Goal: Find specific fact: Find specific fact

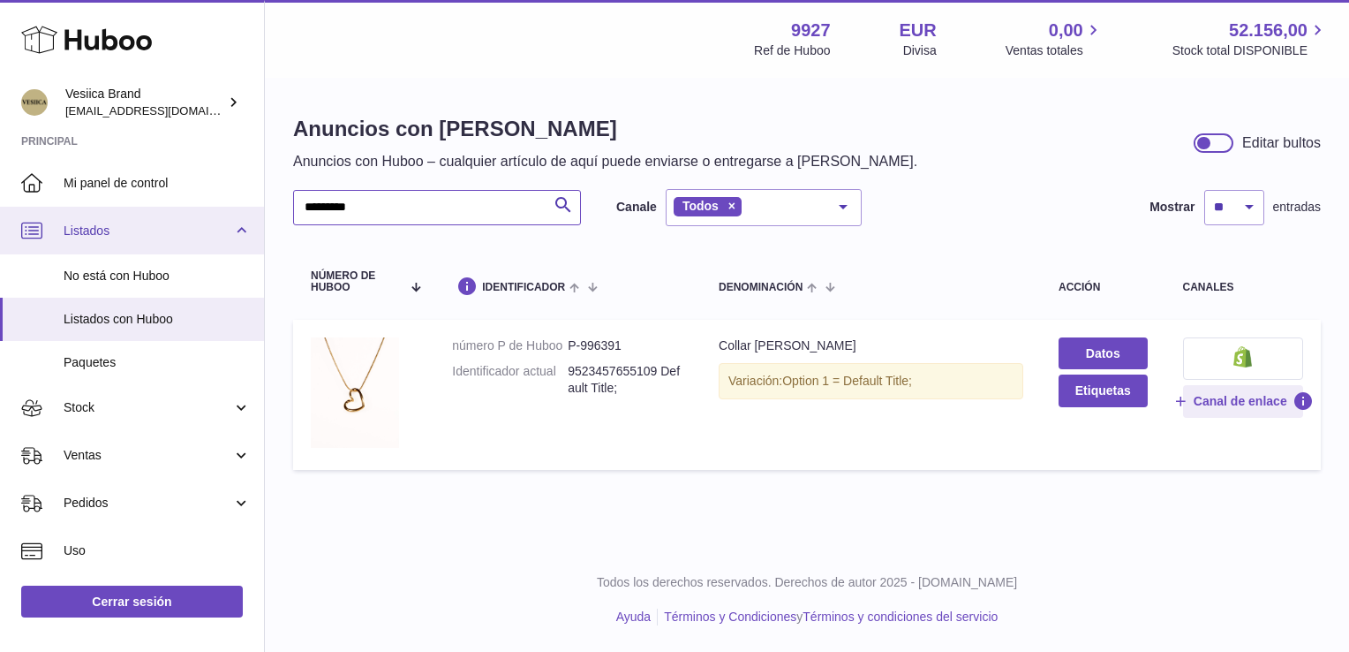
drag, startPoint x: 318, startPoint y: 214, endPoint x: 0, endPoint y: 211, distance: 317.9
click at [0, 210] on html ".st0{fill:#141414;}" at bounding box center [674, 326] width 1349 height 652
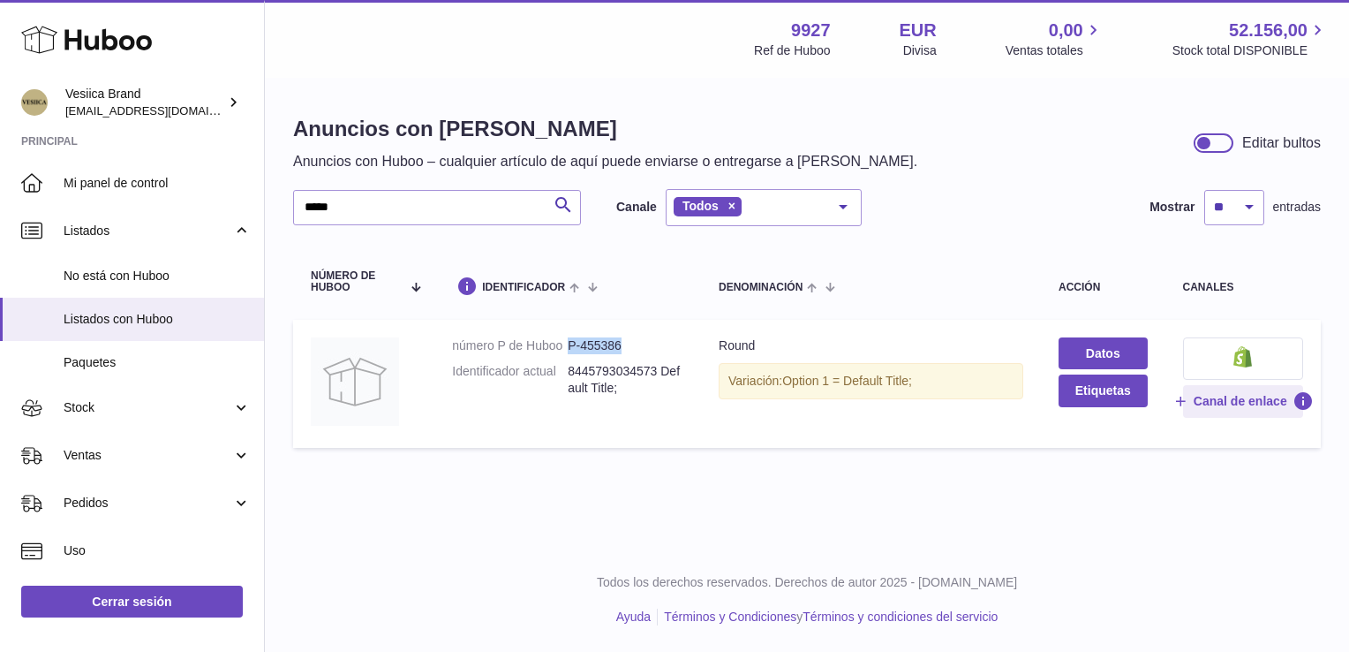
drag, startPoint x: 625, startPoint y: 341, endPoint x: 566, endPoint y: 346, distance: 59.4
click at [566, 346] on dl "número P de Huboo P-455386 Identificador actual 8445793034573 Default Title;" at bounding box center [567, 371] width 231 height 68
drag, startPoint x: 566, startPoint y: 346, endPoint x: 589, endPoint y: 346, distance: 23.0
copy dl "número P de Huboo P-455386"
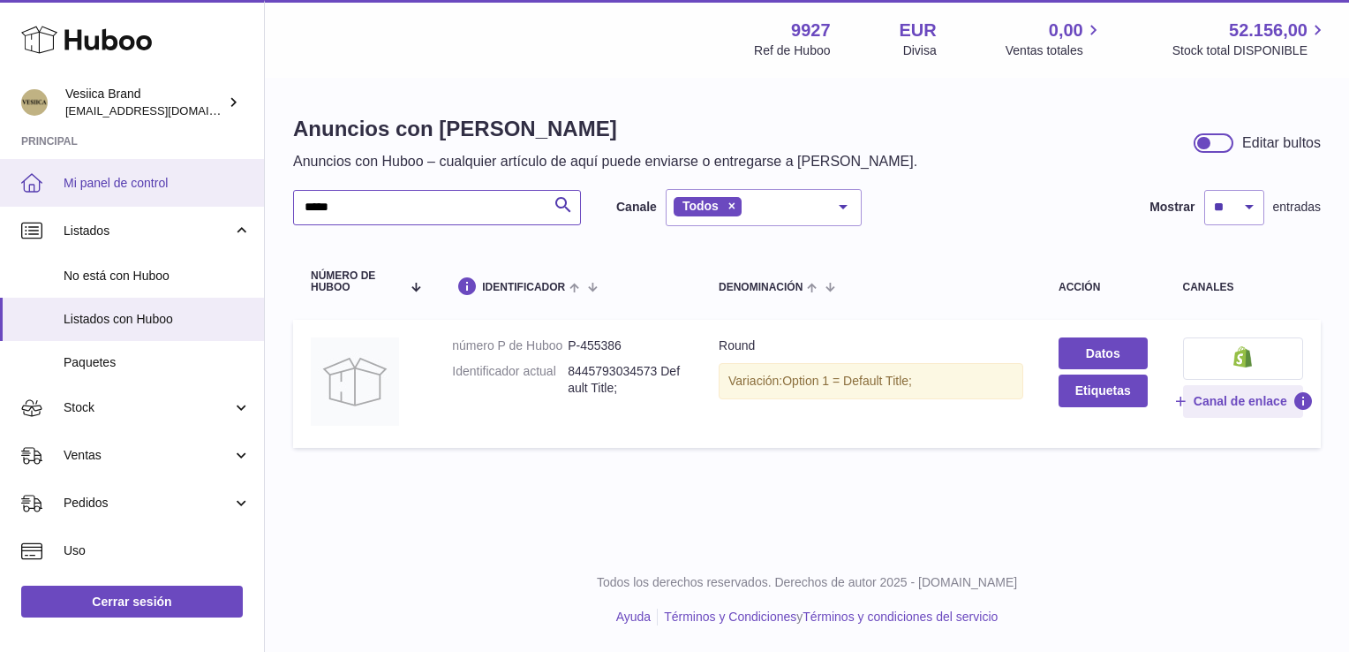
drag, startPoint x: 394, startPoint y: 199, endPoint x: 145, endPoint y: 177, distance: 250.0
click at [184, 192] on div "Huboo Vesiica Brand [EMAIL_ADDRESS][DOMAIN_NAME] Principal Mi panel de control …" at bounding box center [674, 326] width 1349 height 652
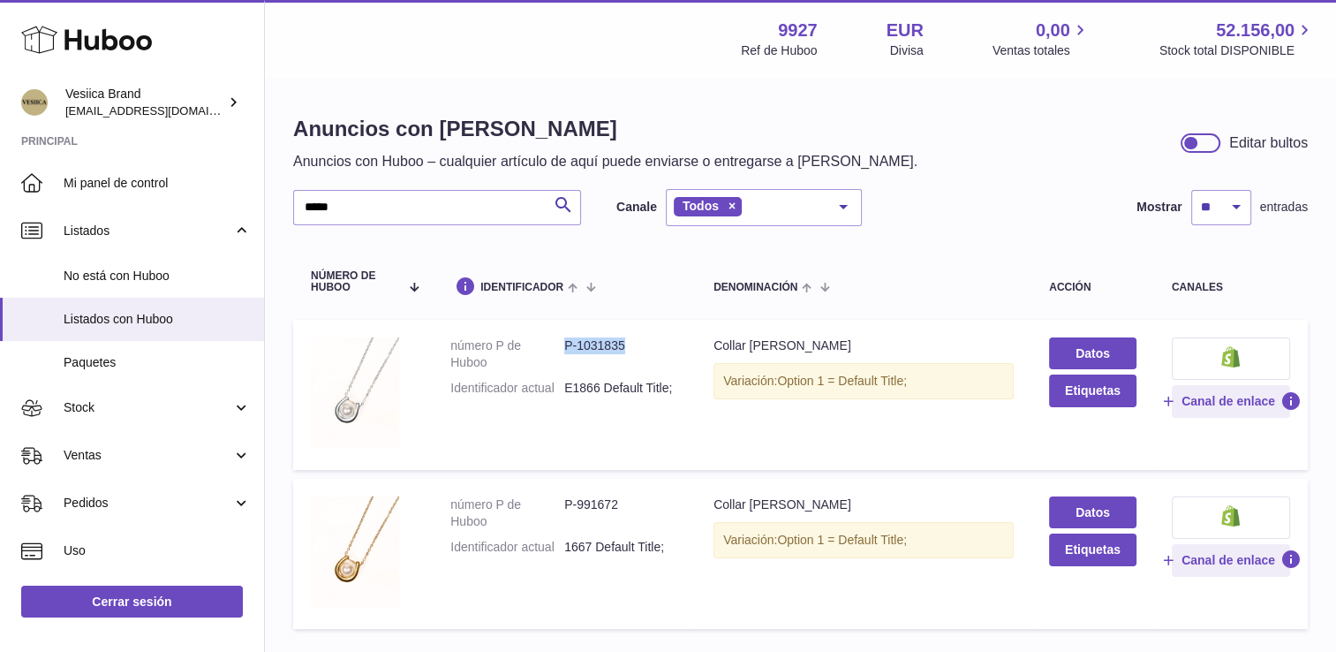
drag, startPoint x: 627, startPoint y: 341, endPoint x: 565, endPoint y: 342, distance: 61.8
click at [565, 342] on dd "P-1031835" at bounding box center [621, 354] width 114 height 34
copy dd "P-1031835"
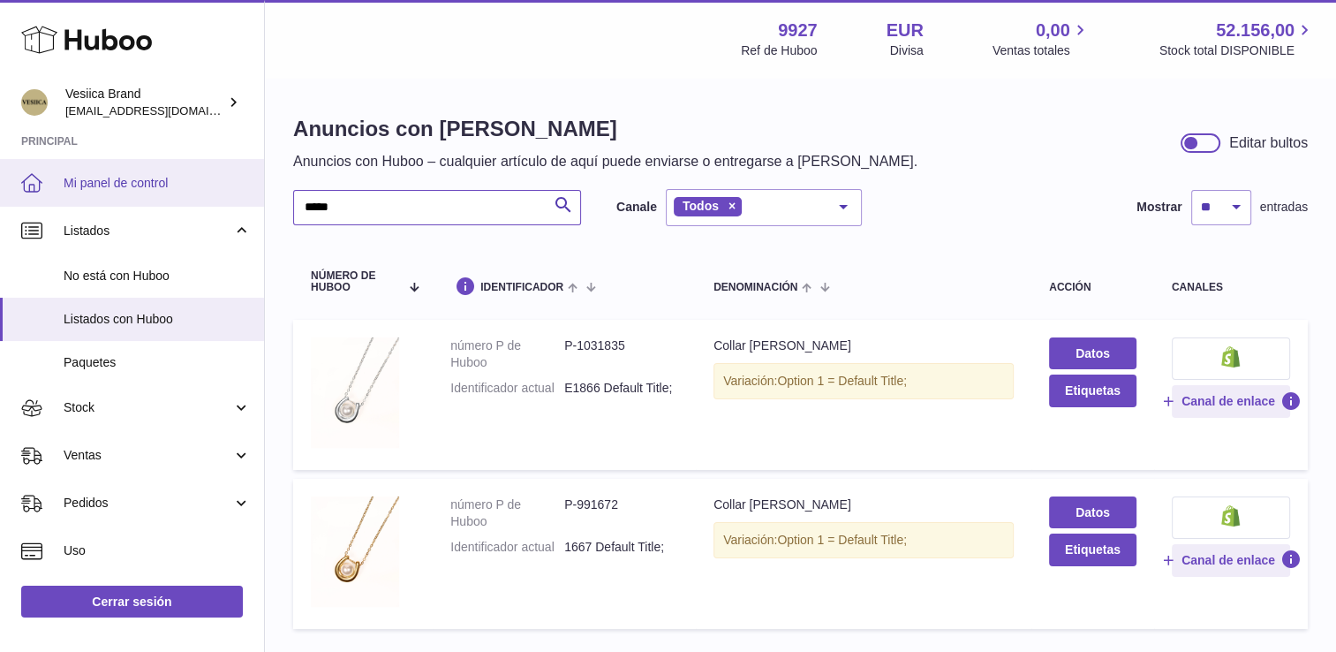
drag, startPoint x: 189, startPoint y: 192, endPoint x: 168, endPoint y: 185, distance: 22.1
click at [172, 185] on div "Huboo Vesiica Brand [EMAIL_ADDRESS][DOMAIN_NAME] Principal Mi panel de control …" at bounding box center [668, 388] width 1336 height 777
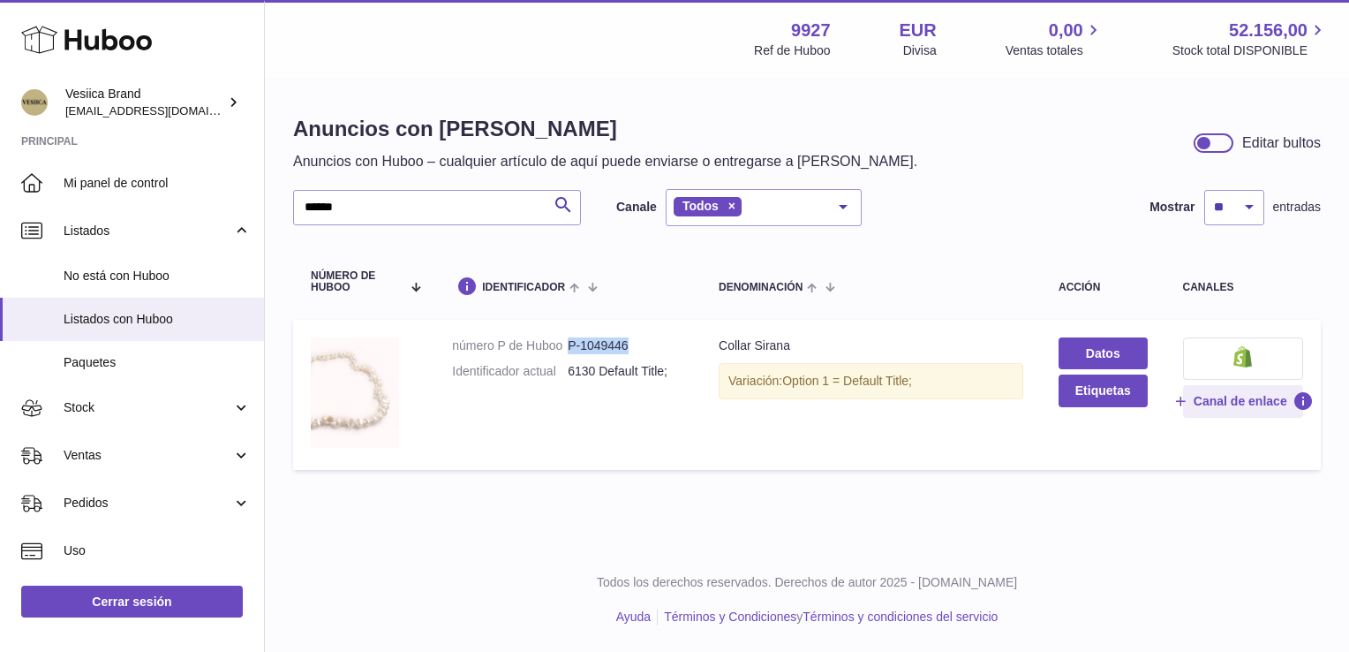
drag, startPoint x: 627, startPoint y: 344, endPoint x: 569, endPoint y: 342, distance: 58.3
click at [569, 342] on dd "P-1049446" at bounding box center [626, 345] width 116 height 17
copy dd "P-1049446"
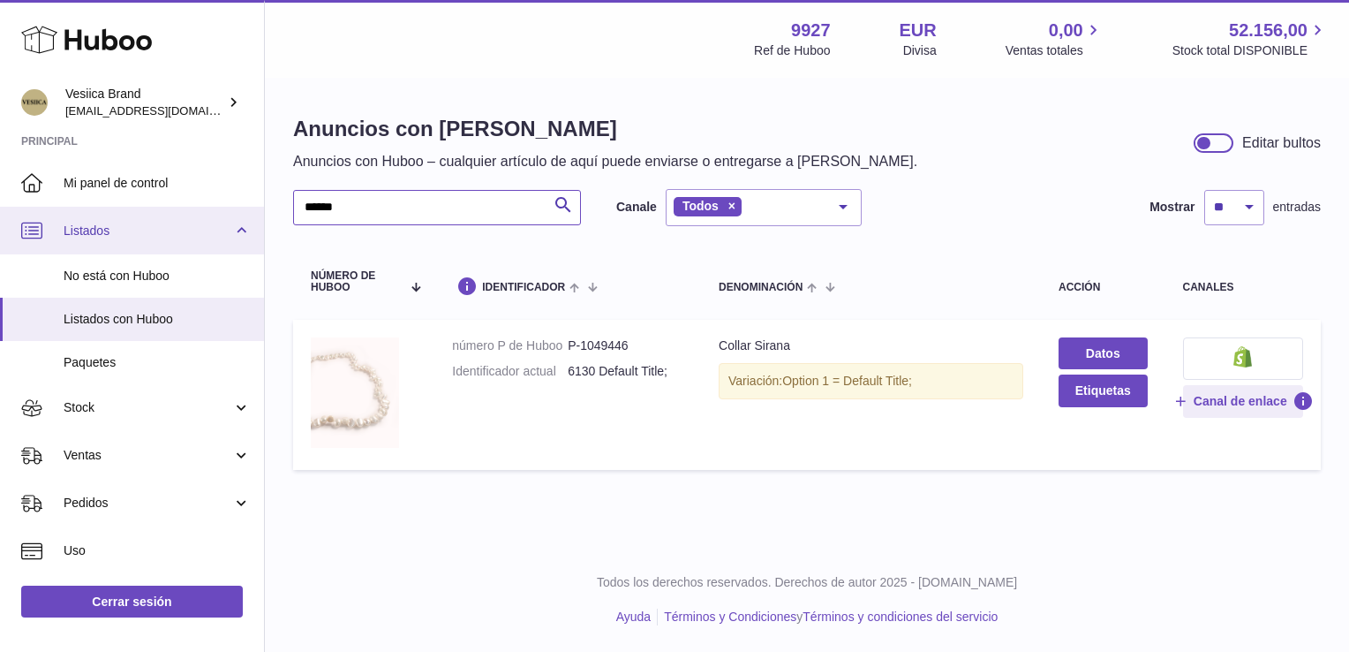
drag, startPoint x: 355, startPoint y: 210, endPoint x: 0, endPoint y: 206, distance: 355.0
click at [28, 208] on div "Huboo Vesiica Brand [EMAIL_ADDRESS][DOMAIN_NAME] Principal Mi panel de control …" at bounding box center [674, 326] width 1349 height 652
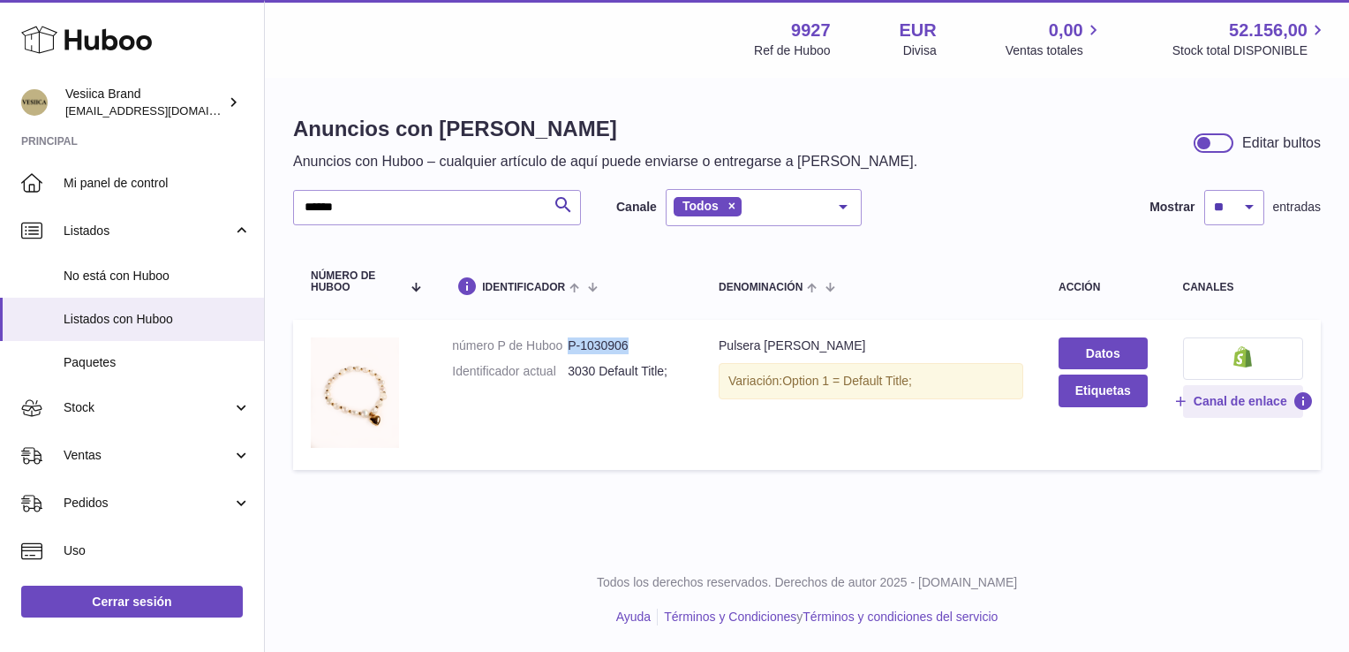
drag, startPoint x: 632, startPoint y: 339, endPoint x: 570, endPoint y: 340, distance: 61.8
click at [570, 340] on dd "P-1030906" at bounding box center [626, 345] width 116 height 17
copy dd "P-1030906"
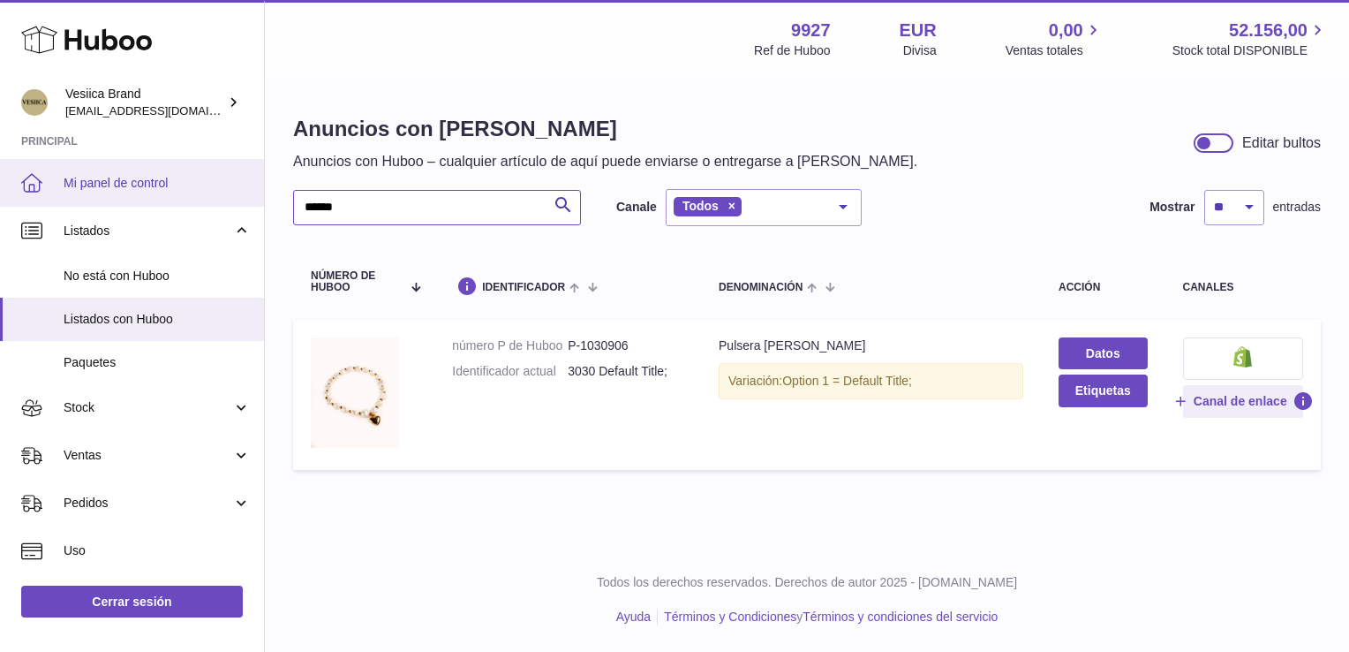
drag, startPoint x: 102, startPoint y: 200, endPoint x: 77, endPoint y: 192, distance: 26.8
click at [89, 200] on div "Huboo Vesiica Brand [EMAIL_ADDRESS][DOMAIN_NAME] Principal Mi panel de control …" at bounding box center [674, 326] width 1349 height 652
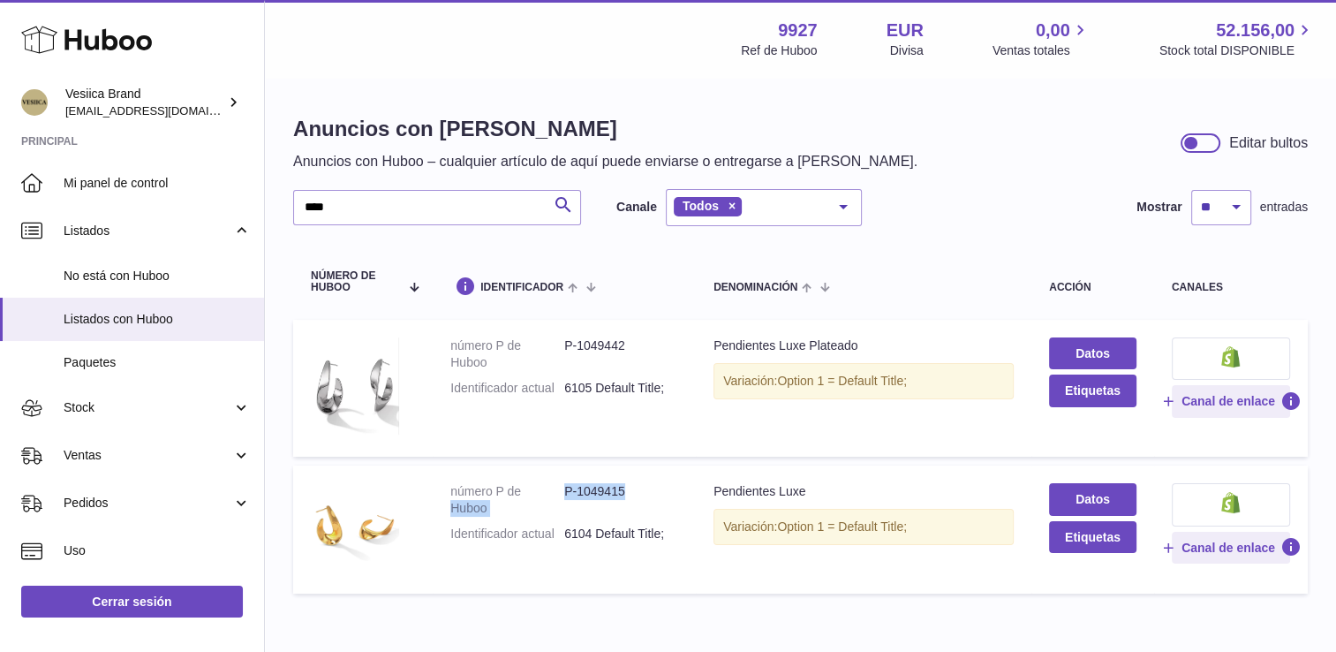
drag, startPoint x: 574, startPoint y: 489, endPoint x: 562, endPoint y: 489, distance: 12.4
click at [562, 489] on dl "número P de Huboo P-1049415 Identificador actual 6104 Default Title;" at bounding box center [564, 517] width 228 height 68
drag, startPoint x: 562, startPoint y: 489, endPoint x: 590, endPoint y: 489, distance: 28.3
click at [590, 489] on dd "P-1049415" at bounding box center [621, 500] width 114 height 34
click at [644, 493] on dd "P-1049415" at bounding box center [621, 500] width 114 height 34
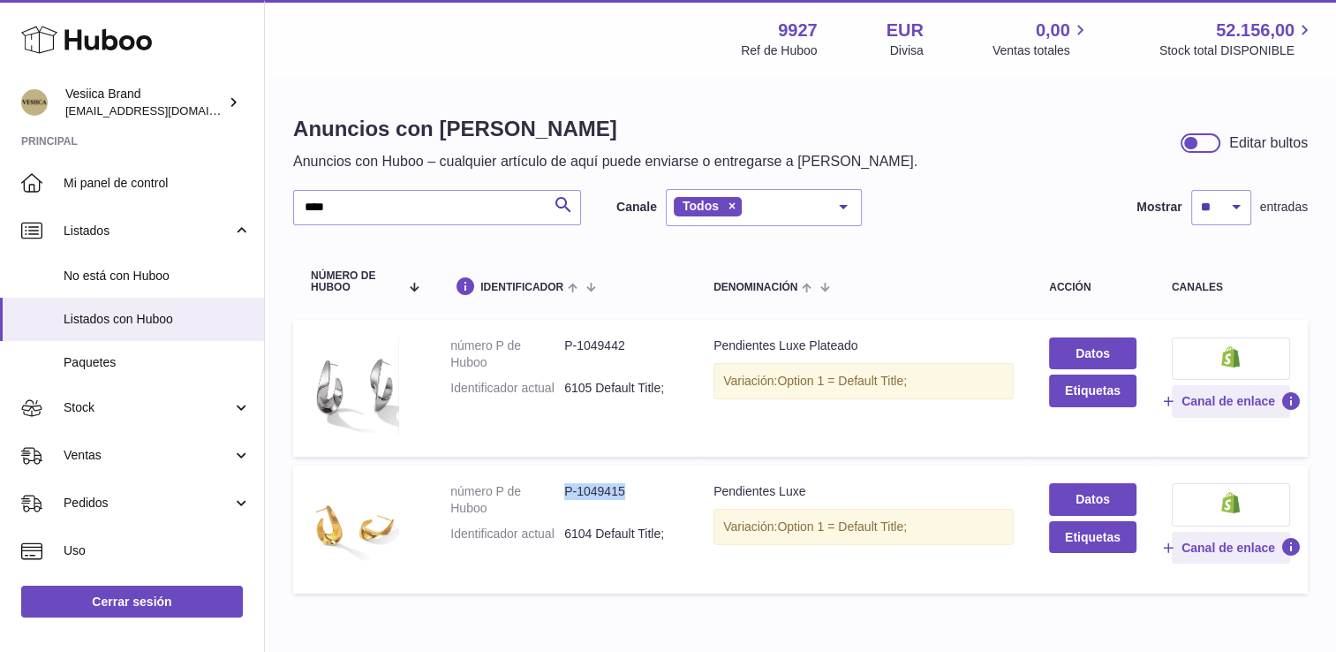
drag, startPoint x: 632, startPoint y: 486, endPoint x: 564, endPoint y: 486, distance: 68.0
click at [564, 486] on dd "P-1049415" at bounding box center [621, 500] width 114 height 34
drag, startPoint x: 564, startPoint y: 486, endPoint x: 579, endPoint y: 487, distance: 15.1
copy dd "P-1049415"
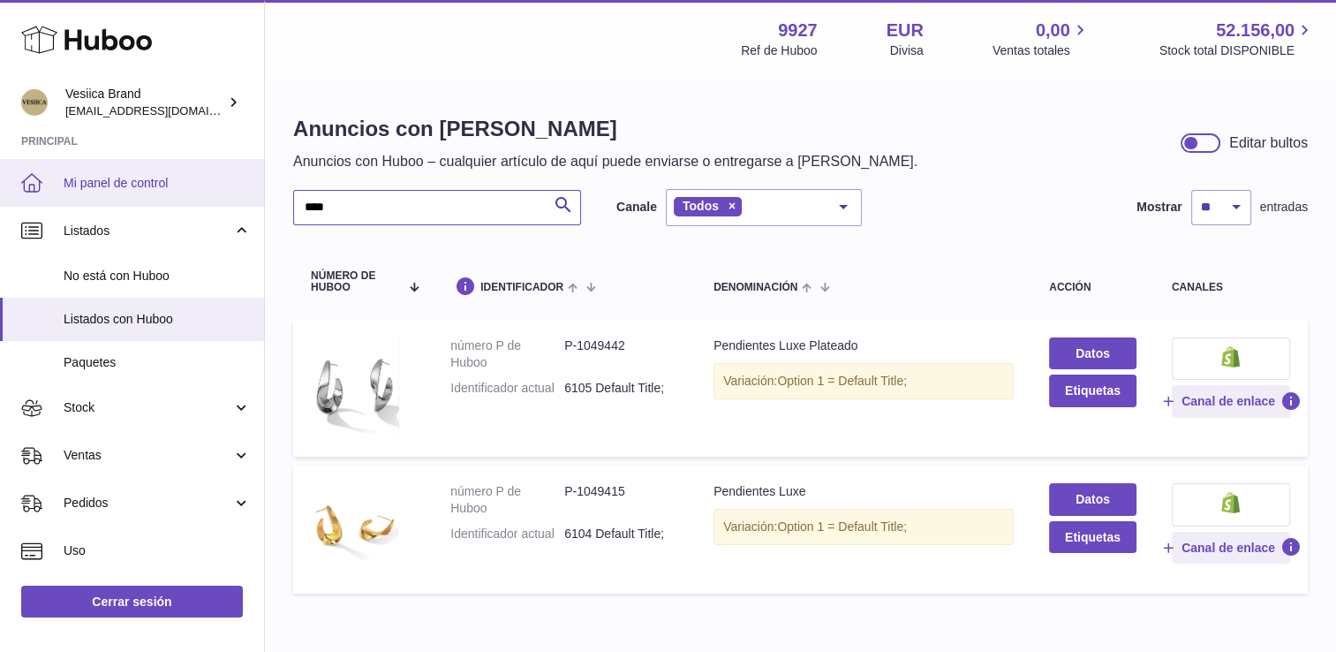
drag, startPoint x: 332, startPoint y: 198, endPoint x: 206, endPoint y: 194, distance: 126.3
click at [208, 196] on div "Huboo Vesiica Brand [EMAIL_ADDRESS][DOMAIN_NAME] Principal Mi panel de control …" at bounding box center [668, 371] width 1336 height 742
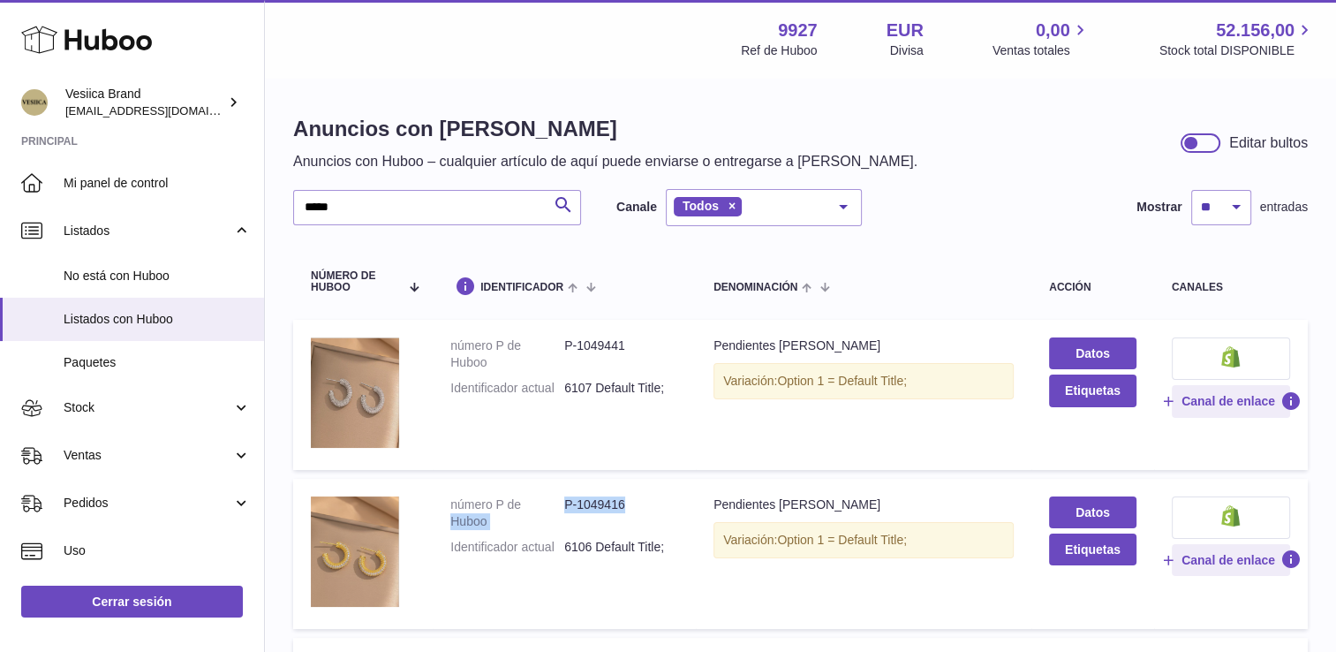
drag, startPoint x: 631, startPoint y: 499, endPoint x: 563, endPoint y: 502, distance: 68.1
click at [563, 502] on dl "número P de Huboo P-1049416 Identificador actual 6106 Default Title;" at bounding box center [564, 530] width 228 height 68
drag, startPoint x: 563, startPoint y: 502, endPoint x: 585, endPoint y: 502, distance: 22.1
drag, startPoint x: 585, startPoint y: 502, endPoint x: 605, endPoint y: 527, distance: 32.0
click at [604, 528] on dd "P-1049416" at bounding box center [621, 513] width 114 height 34
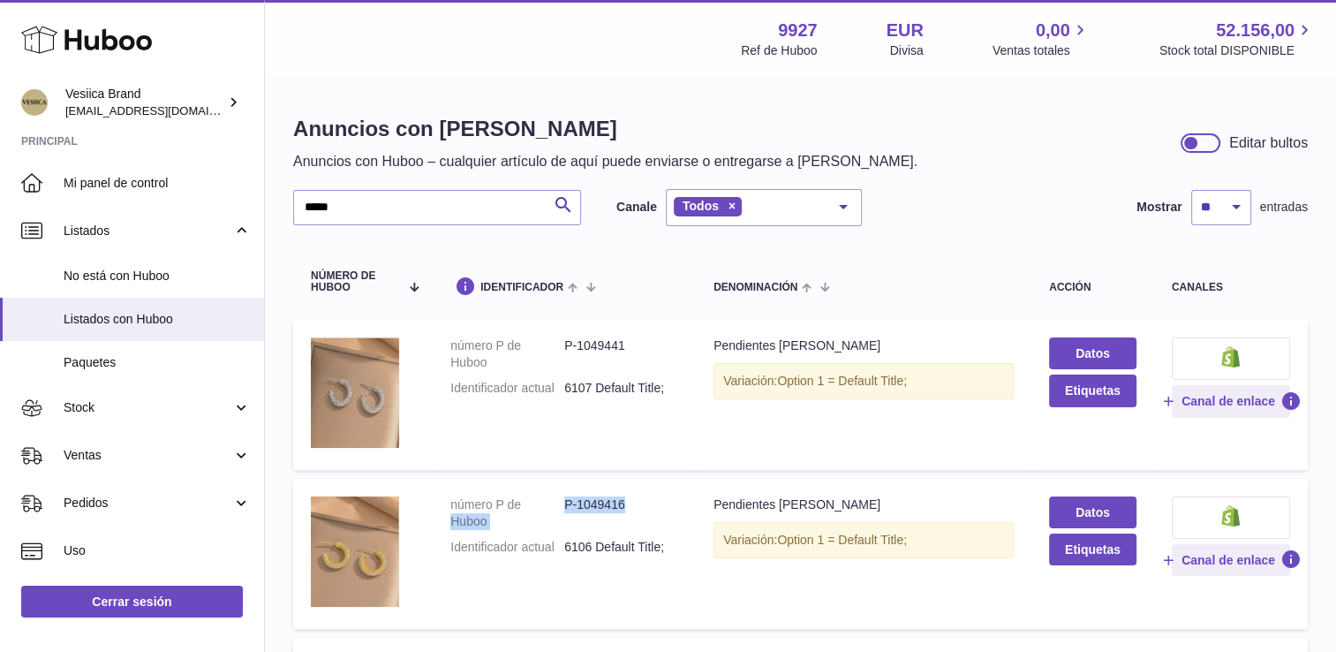
click at [622, 513] on dd "P-1049416" at bounding box center [621, 513] width 114 height 34
drag, startPoint x: 635, startPoint y: 500, endPoint x: 563, endPoint y: 502, distance: 71.6
click at [564, 502] on dd "P-1049416" at bounding box center [621, 513] width 114 height 34
drag, startPoint x: 563, startPoint y: 502, endPoint x: 584, endPoint y: 501, distance: 20.4
copy dd "P-1049416"
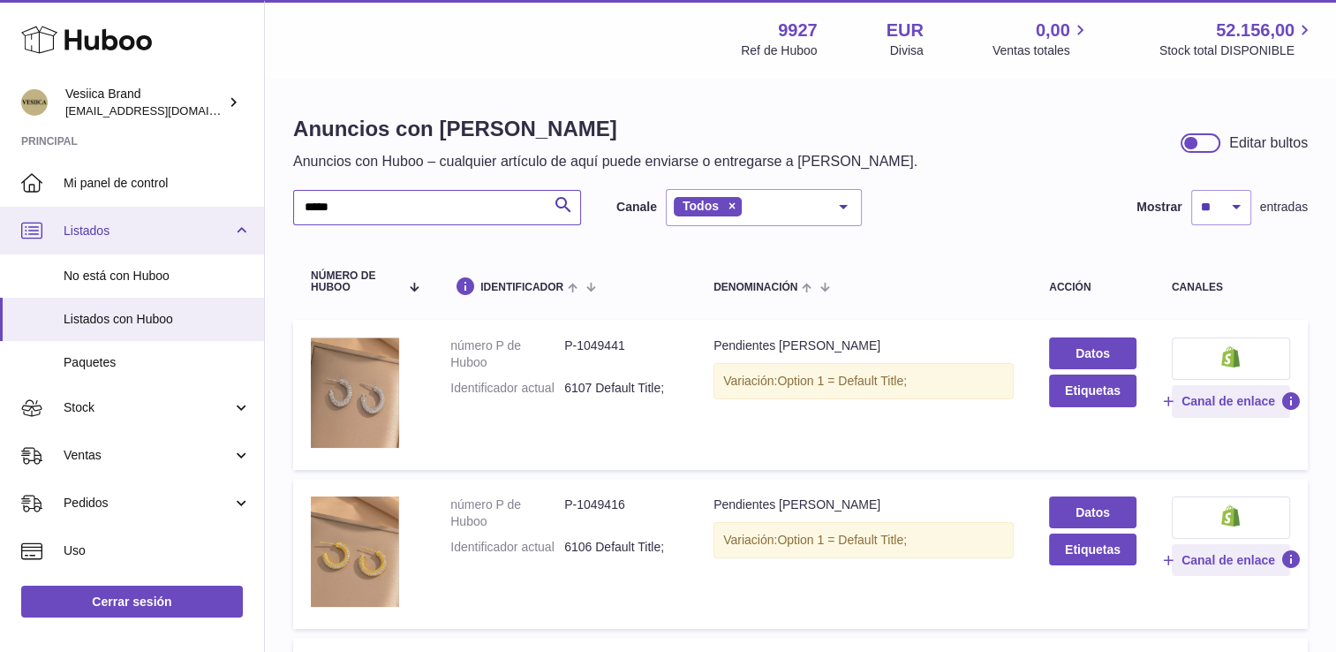
drag, startPoint x: 363, startPoint y: 203, endPoint x: 39, endPoint y: 209, distance: 324.2
click at [90, 221] on div "Huboo Vesiica Brand [EMAIL_ADDRESS][DOMAIN_NAME] Principal Mi panel de control …" at bounding box center [668, 456] width 1336 height 913
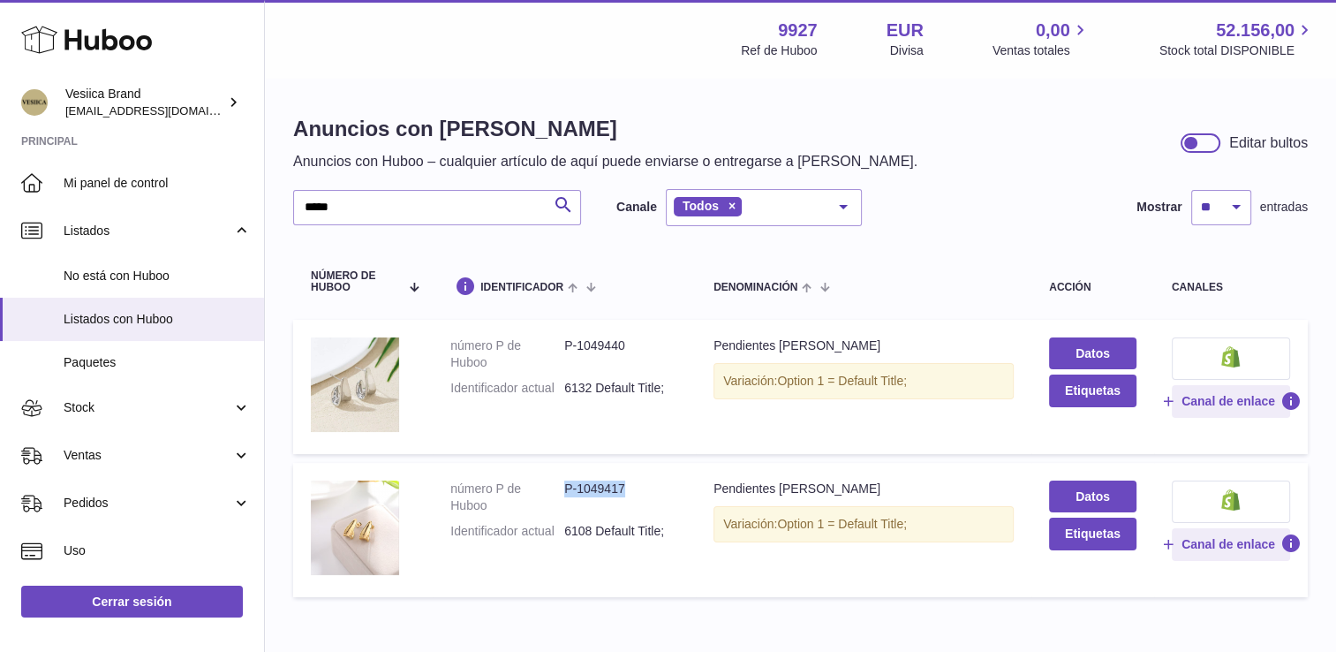
drag, startPoint x: 636, startPoint y: 489, endPoint x: 564, endPoint y: 487, distance: 71.6
click at [564, 487] on dd "P-1049417" at bounding box center [621, 497] width 114 height 34
drag, startPoint x: 564, startPoint y: 487, endPoint x: 590, endPoint y: 489, distance: 25.7
copy dd "P-1049417"
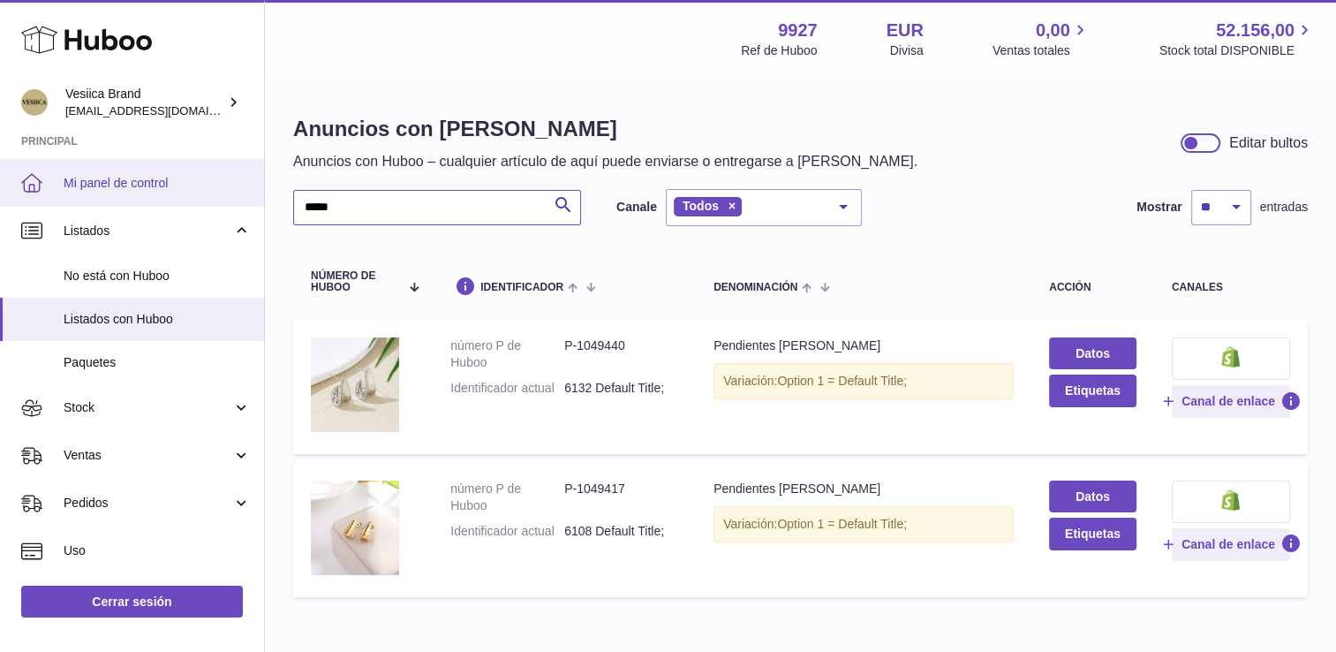
drag, startPoint x: 247, startPoint y: 205, endPoint x: 170, endPoint y: 203, distance: 77.7
click at [170, 203] on div "Huboo Vesiica Brand [EMAIL_ADDRESS][DOMAIN_NAME] Principal Mi panel de control …" at bounding box center [668, 372] width 1336 height 745
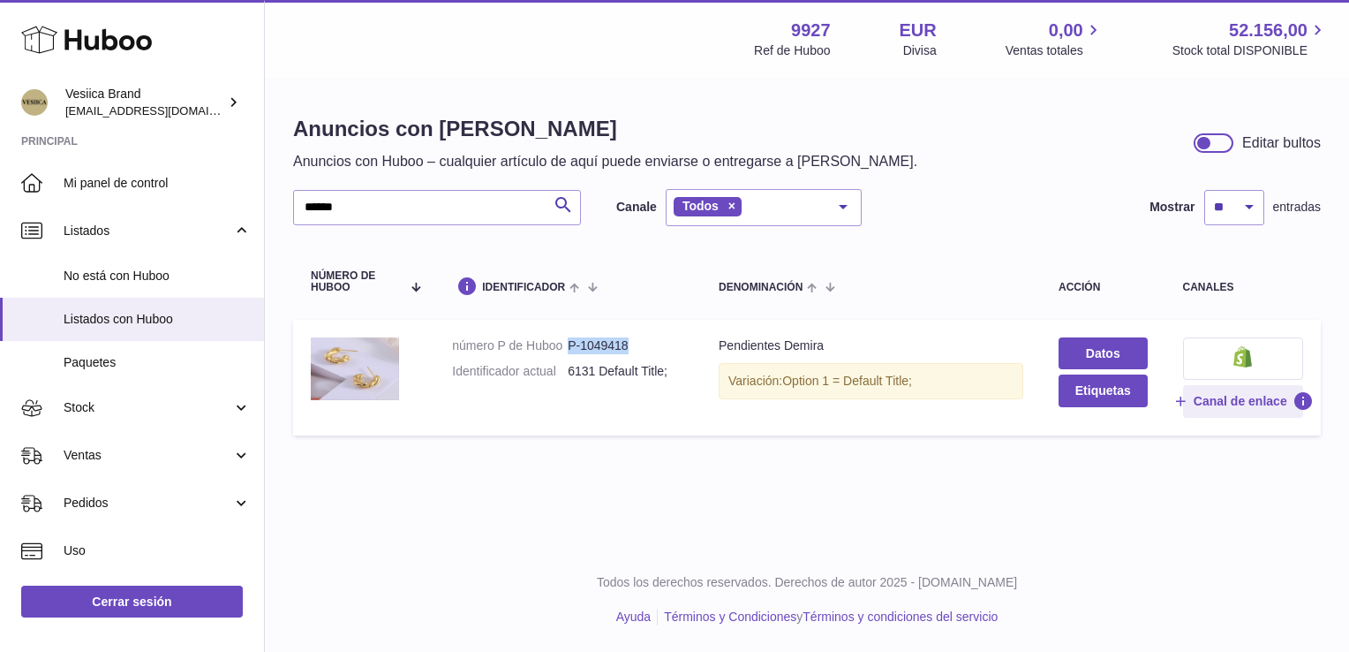
drag, startPoint x: 622, startPoint y: 338, endPoint x: 567, endPoint y: 348, distance: 55.6
click at [567, 348] on td "número P de Huboo P-1049418 Identificador actual 6131 Default Title;" at bounding box center [567, 377] width 267 height 115
copy dd "P-1049418"
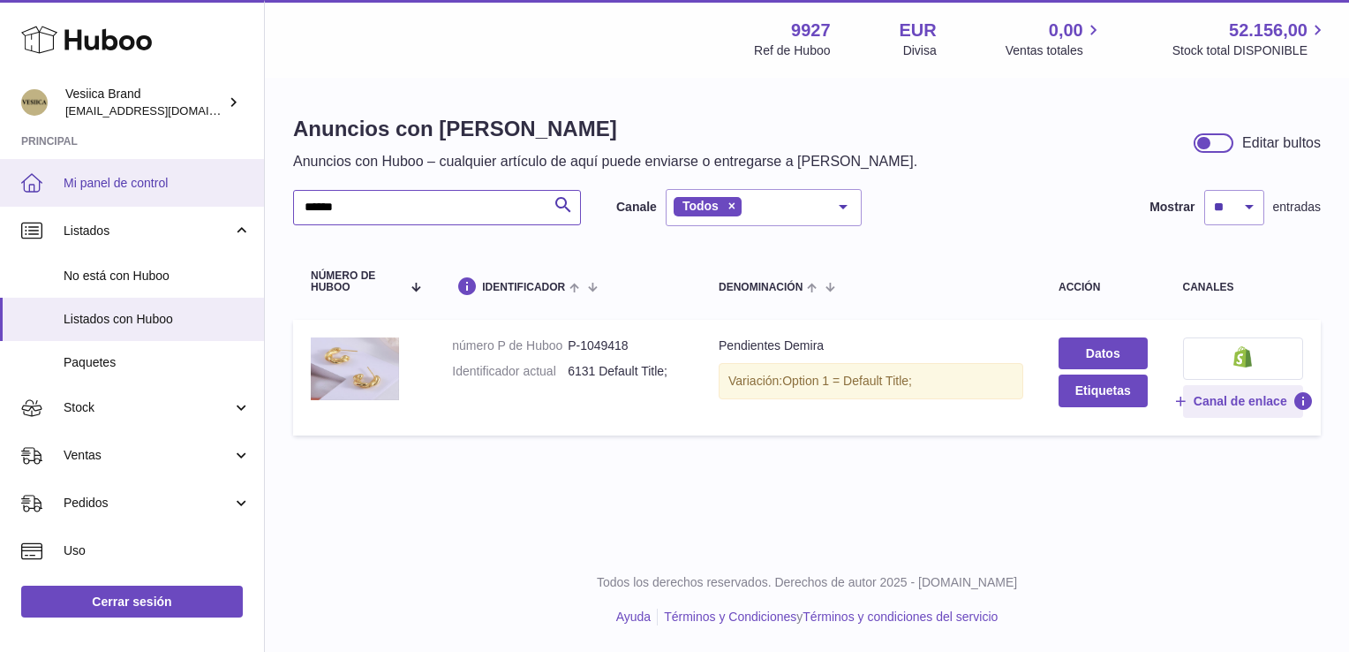
drag, startPoint x: 314, startPoint y: 193, endPoint x: 104, endPoint y: 202, distance: 209.5
click at [138, 203] on div "Huboo Vesiica Brand [EMAIL_ADDRESS][DOMAIN_NAME] Principal Mi panel de control …" at bounding box center [674, 326] width 1349 height 652
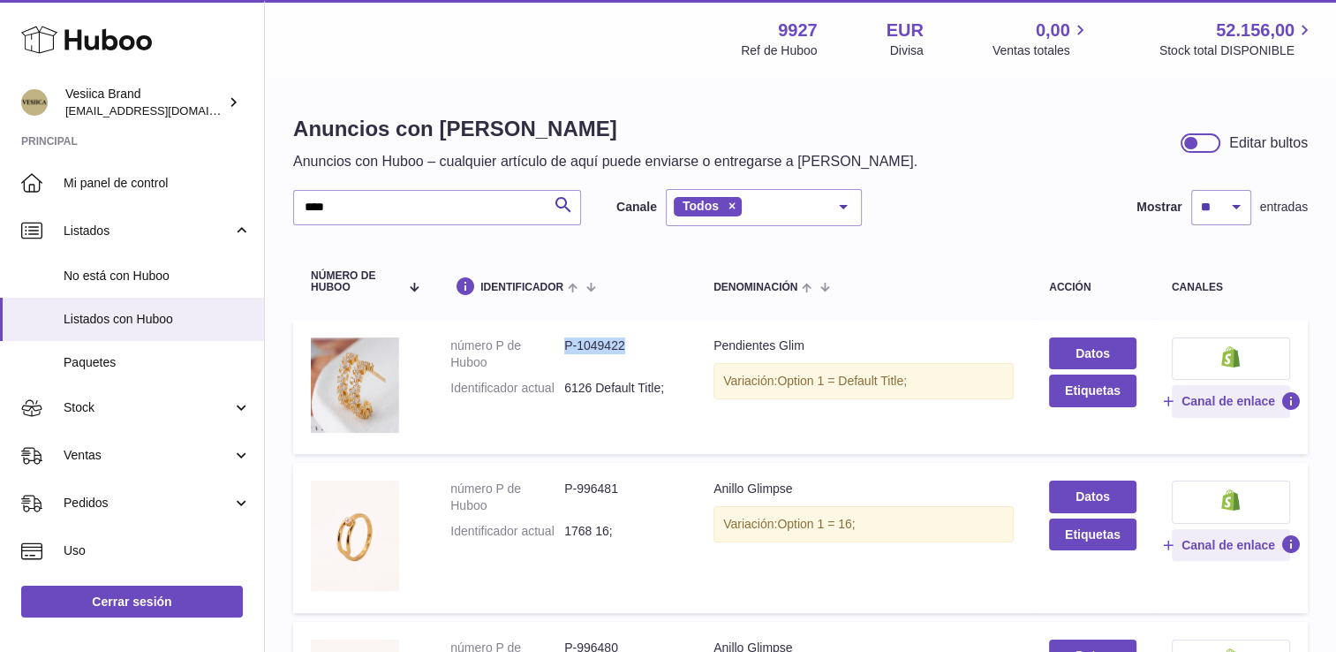
drag, startPoint x: 639, startPoint y: 342, endPoint x: 564, endPoint y: 344, distance: 75.1
click at [564, 344] on dd "P-1049422" at bounding box center [621, 354] width 114 height 34
drag, startPoint x: 564, startPoint y: 344, endPoint x: 576, endPoint y: 344, distance: 11.5
copy dd "P-1049422"
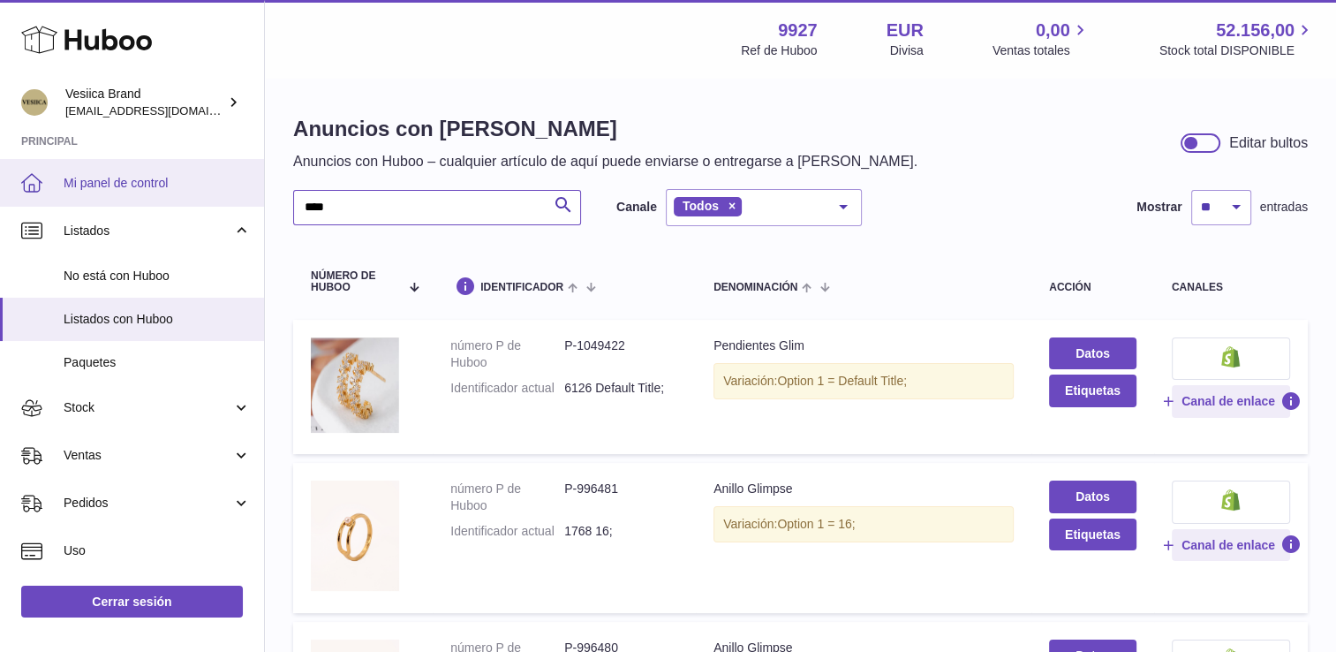
drag, startPoint x: 410, startPoint y: 207, endPoint x: 241, endPoint y: 201, distance: 168.8
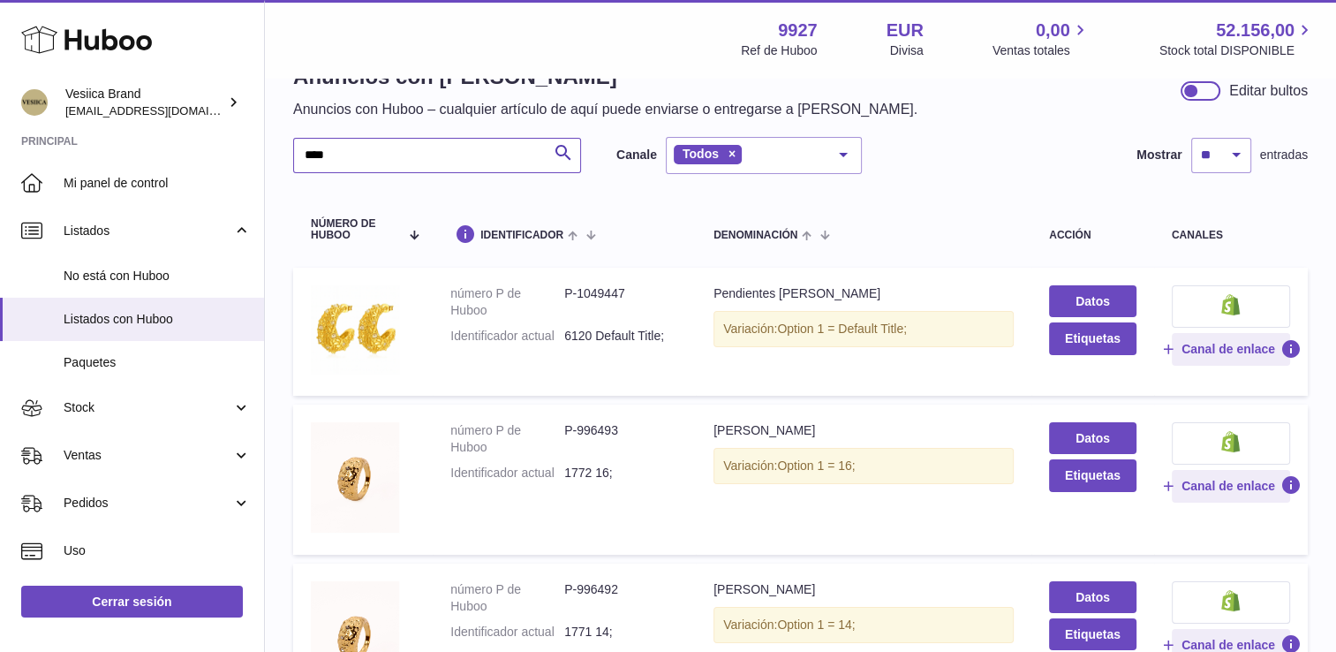
scroll to position [53, 0]
drag, startPoint x: 634, startPoint y: 291, endPoint x: 562, endPoint y: 288, distance: 72.5
click at [562, 288] on dl "número P de Huboo P-1049447 Identificador actual 6120 Default Title;" at bounding box center [564, 318] width 228 height 68
drag, startPoint x: 562, startPoint y: 288, endPoint x: 639, endPoint y: 296, distance: 78.1
click at [639, 296] on dd "P-1049447" at bounding box center [621, 301] width 114 height 34
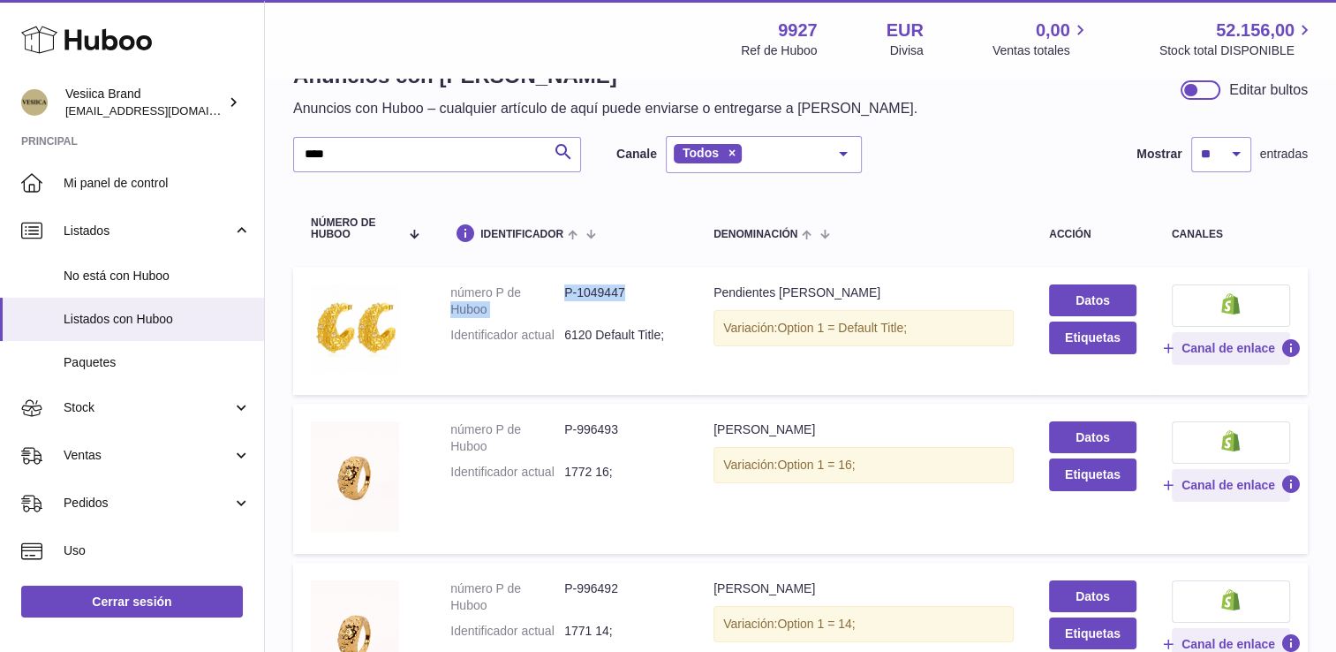
click at [639, 293] on dd "P-1049447" at bounding box center [621, 301] width 114 height 34
drag, startPoint x: 637, startPoint y: 291, endPoint x: 565, endPoint y: 291, distance: 71.5
click at [565, 291] on dd "P-1049447" at bounding box center [621, 301] width 114 height 34
copy dd "P-1049447"
drag, startPoint x: 432, startPoint y: 147, endPoint x: 127, endPoint y: 147, distance: 304.7
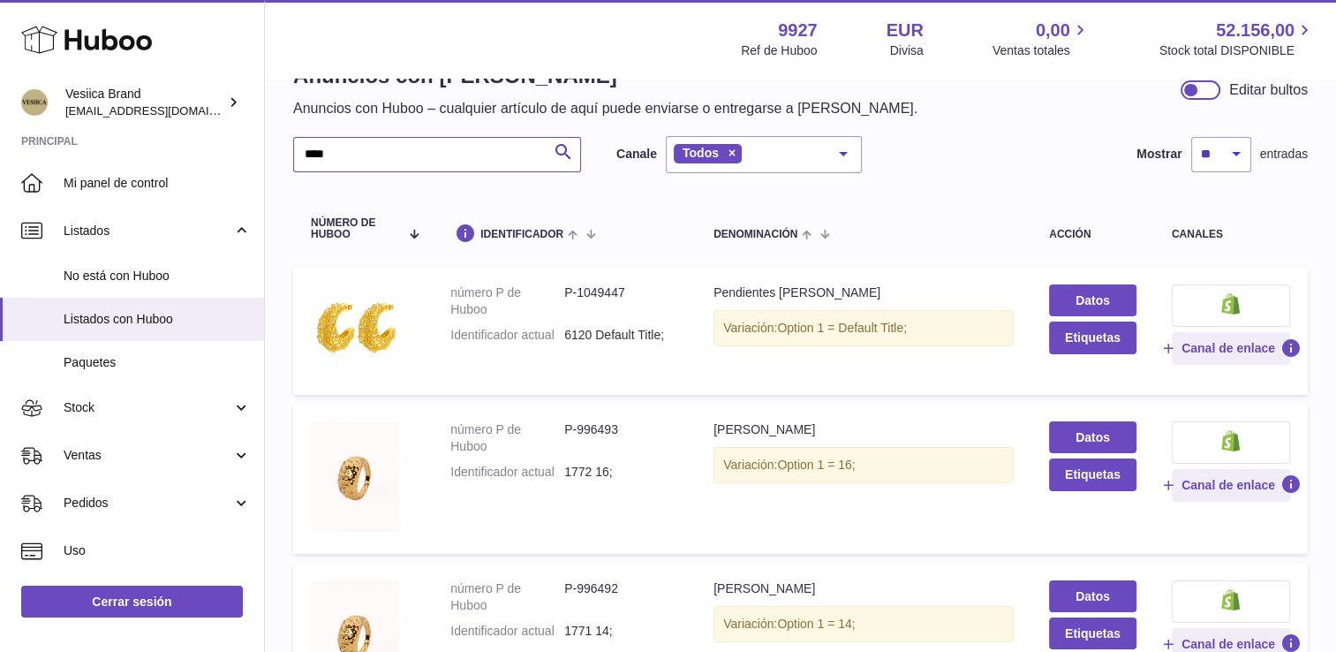
click at [127, 147] on div "Huboo Vesiica Brand [EMAIL_ADDRESS][DOMAIN_NAME] Principal Mi panel de control …" at bounding box center [668, 551] width 1336 height 1209
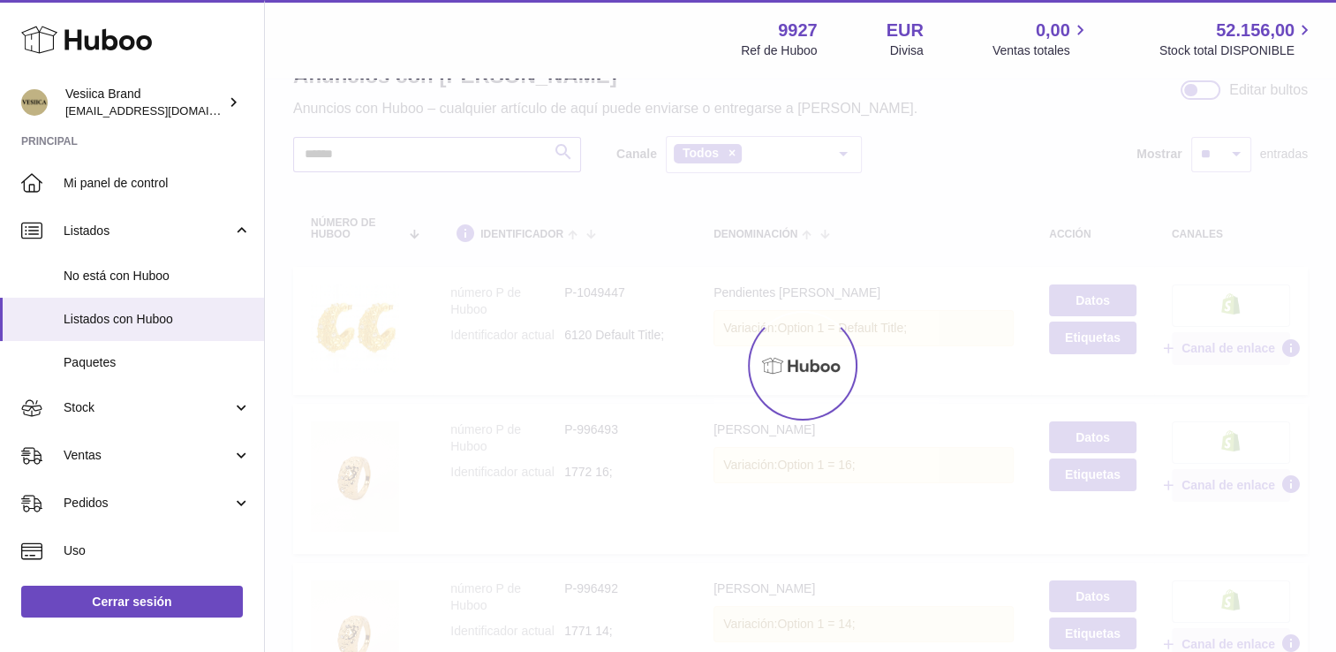
type input "******"
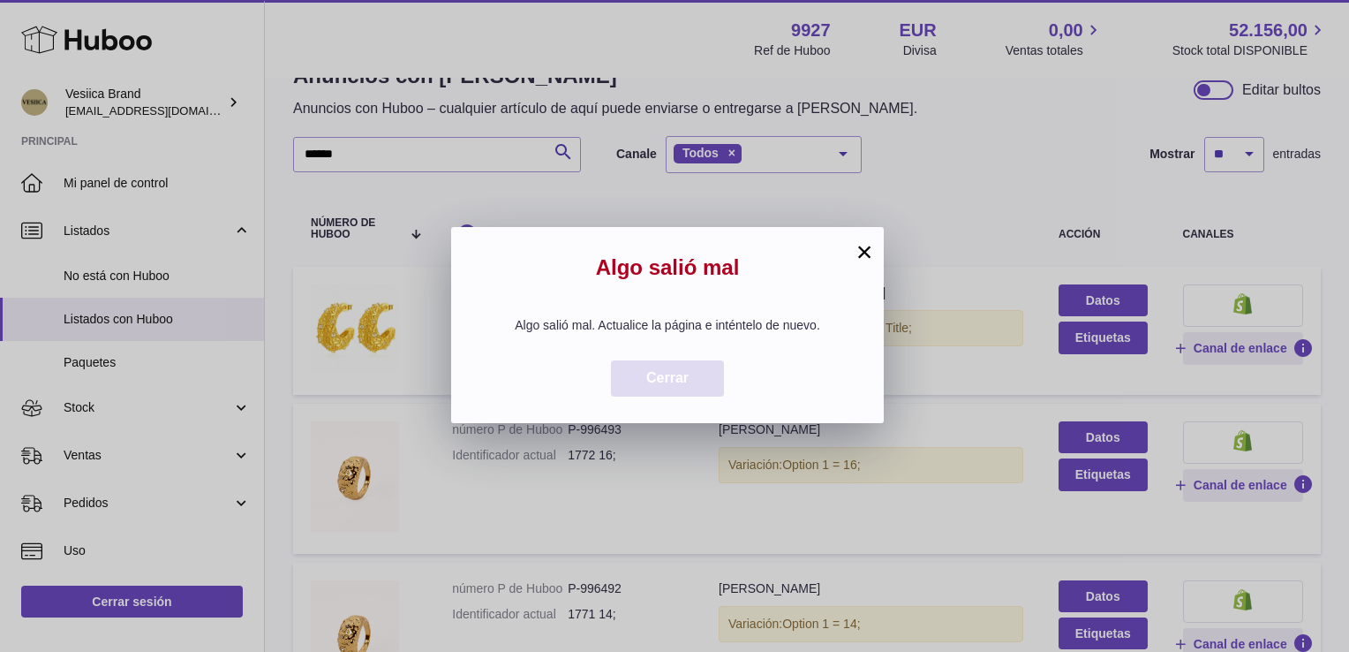
click at [671, 382] on span "Cerrar" at bounding box center [667, 377] width 42 height 15
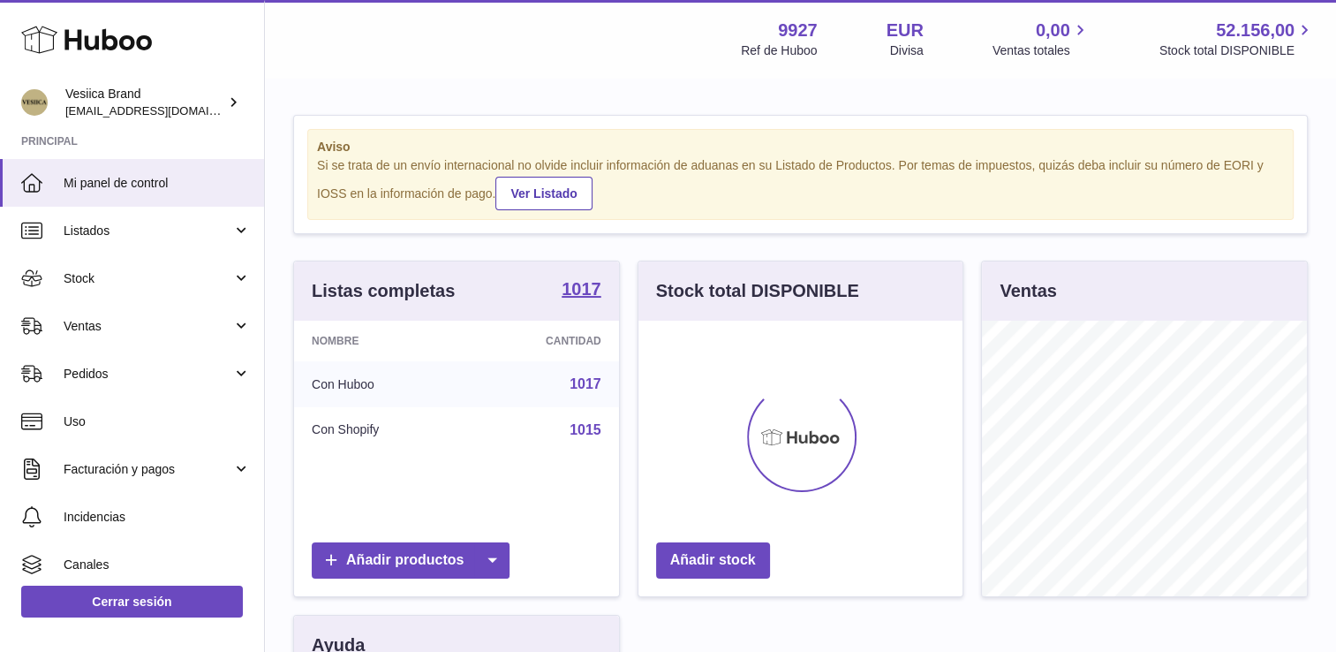
scroll to position [276, 325]
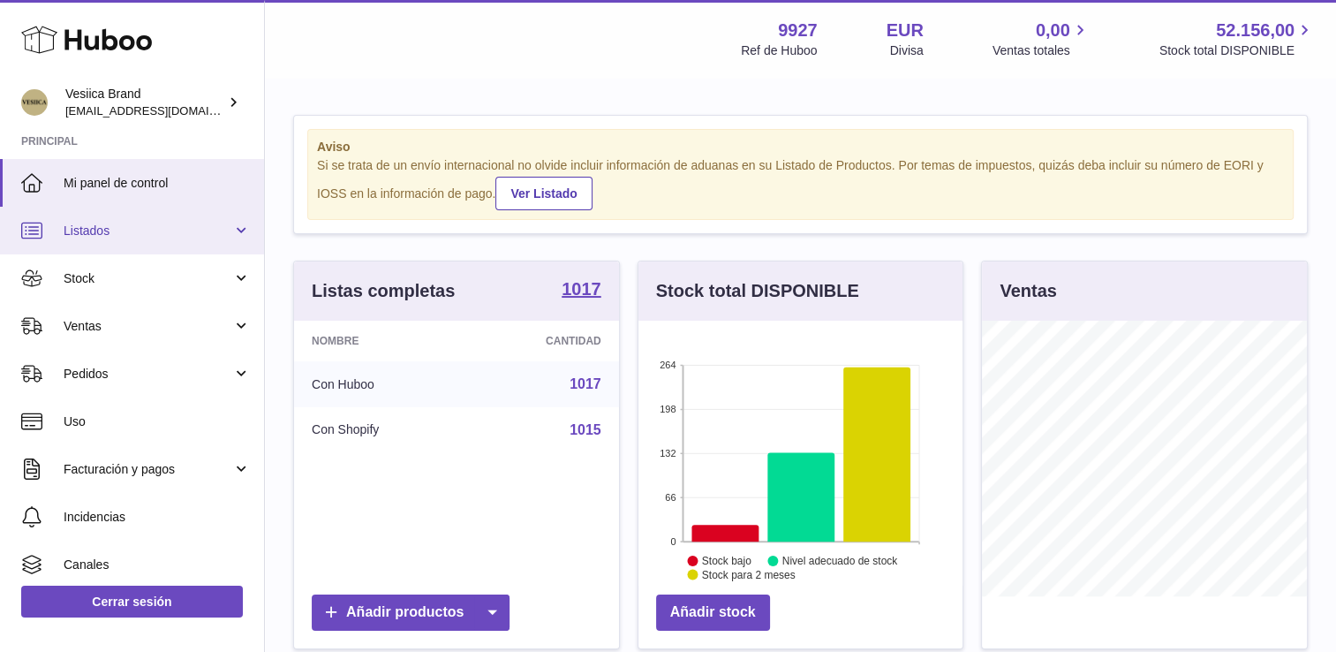
click at [110, 238] on link "Listados" at bounding box center [132, 231] width 264 height 48
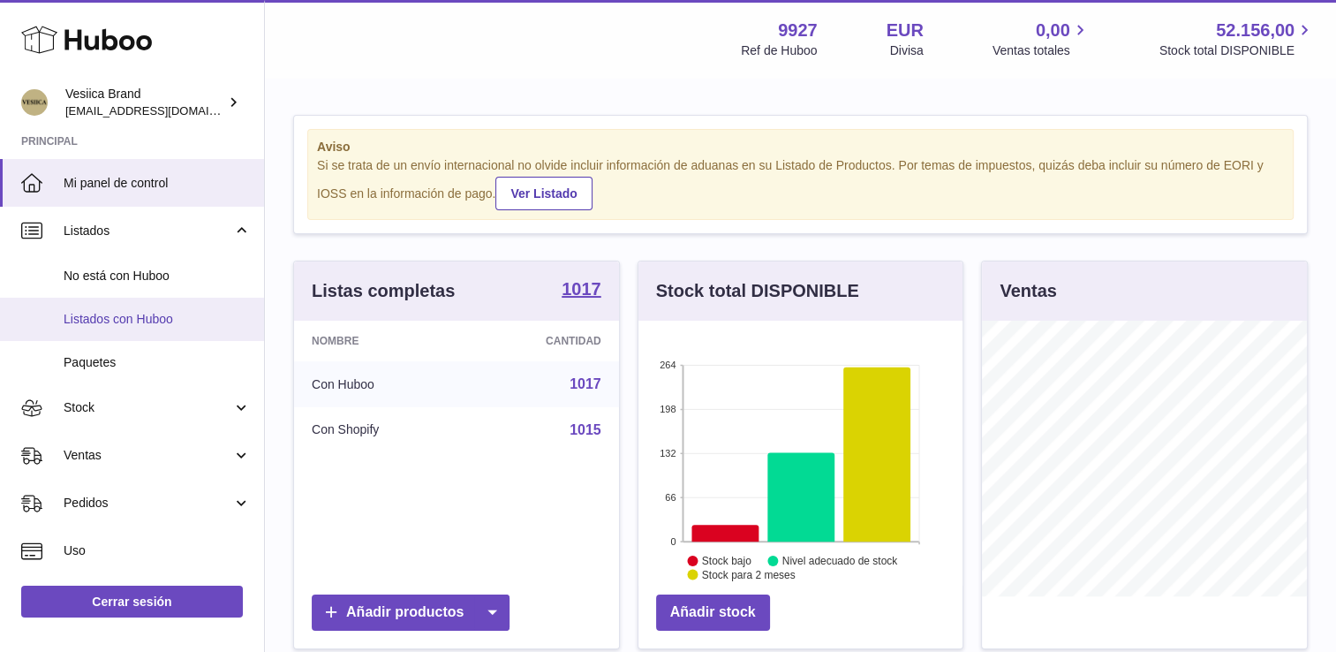
click at [131, 327] on span "Listados con Huboo" at bounding box center [157, 319] width 187 height 17
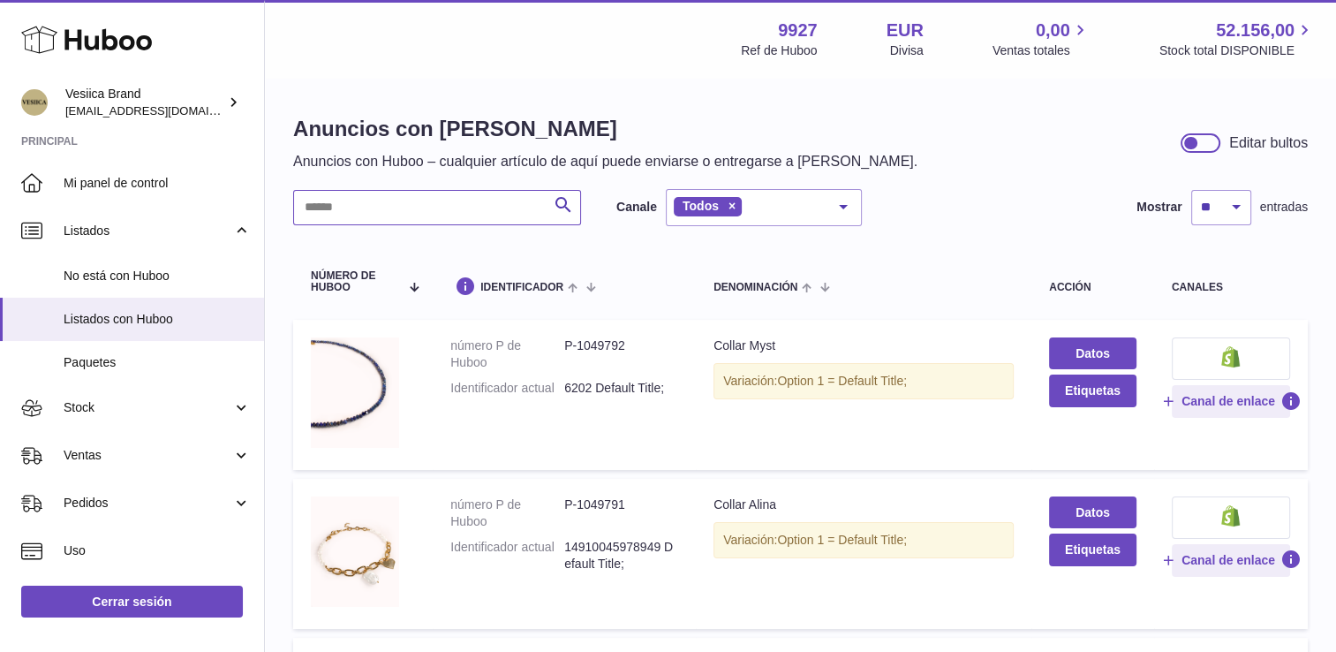
click at [372, 214] on input "text" at bounding box center [437, 207] width 288 height 35
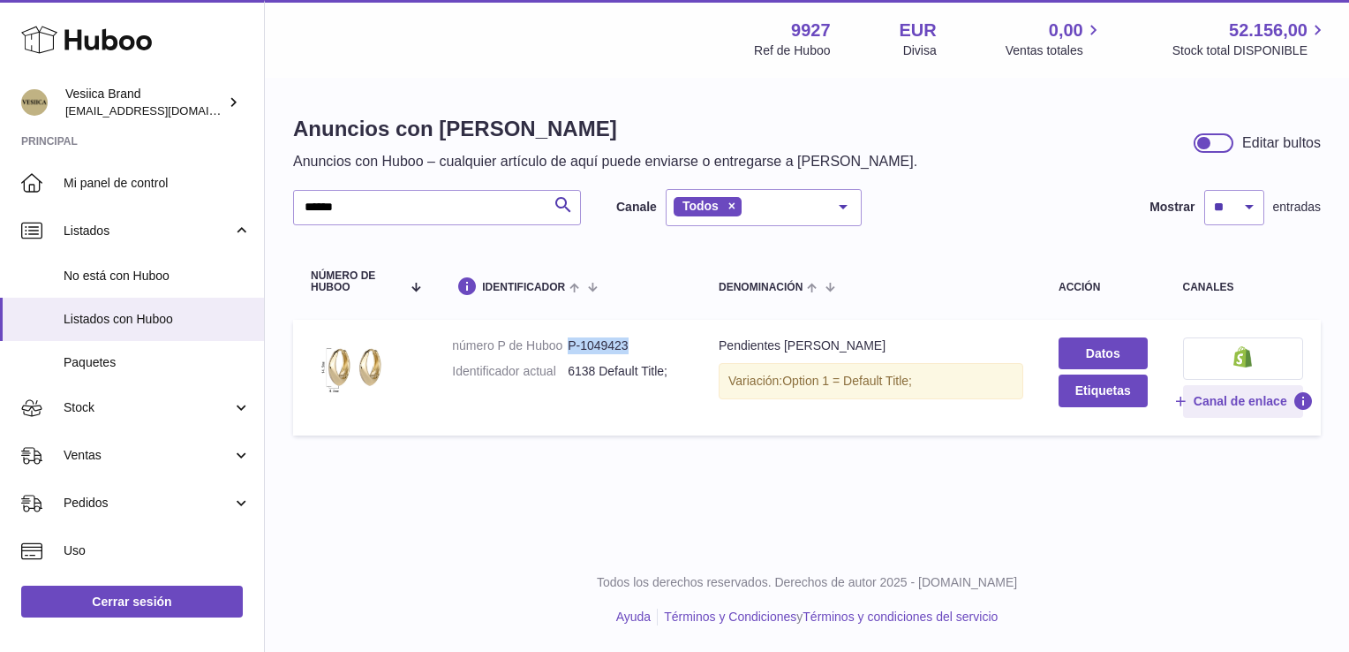
drag, startPoint x: 632, startPoint y: 341, endPoint x: 567, endPoint y: 346, distance: 65.6
click at [568, 346] on dd "P-1049423" at bounding box center [626, 345] width 116 height 17
copy dd "P-1049423"
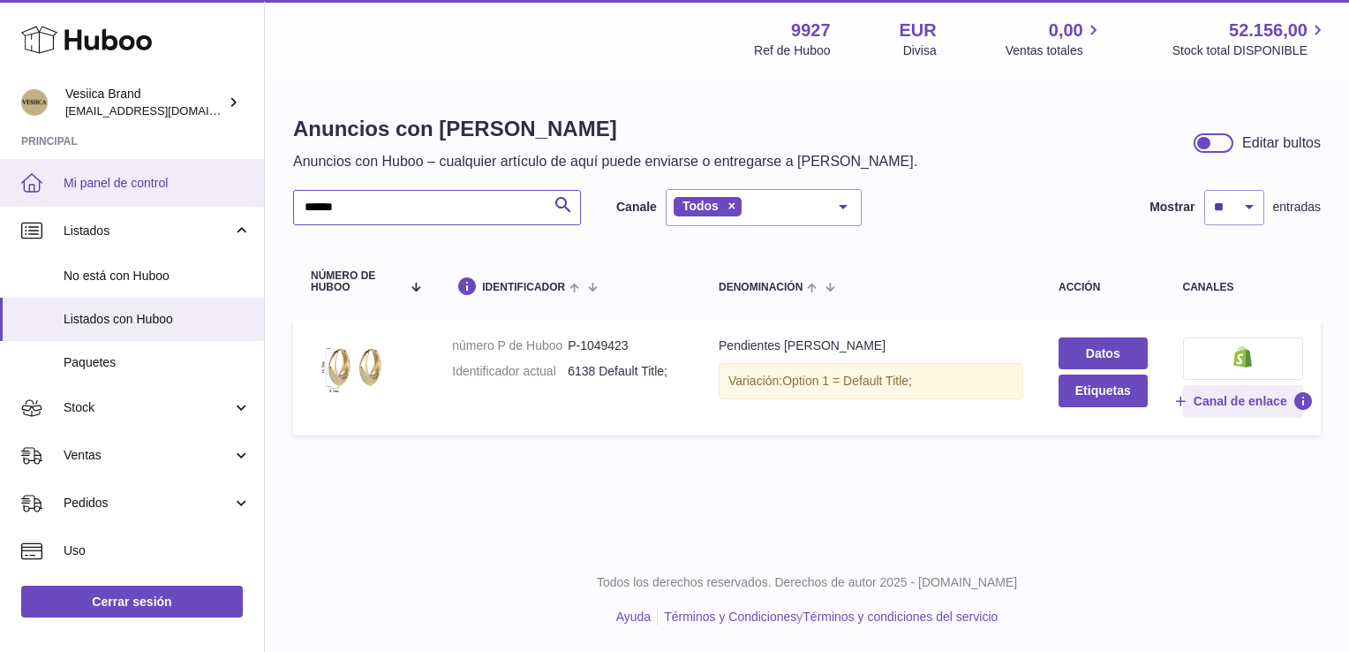
drag, startPoint x: 369, startPoint y: 203, endPoint x: 0, endPoint y: 197, distance: 369.2
click at [0, 200] on html ".st0{fill:#141414;}" at bounding box center [674, 326] width 1349 height 652
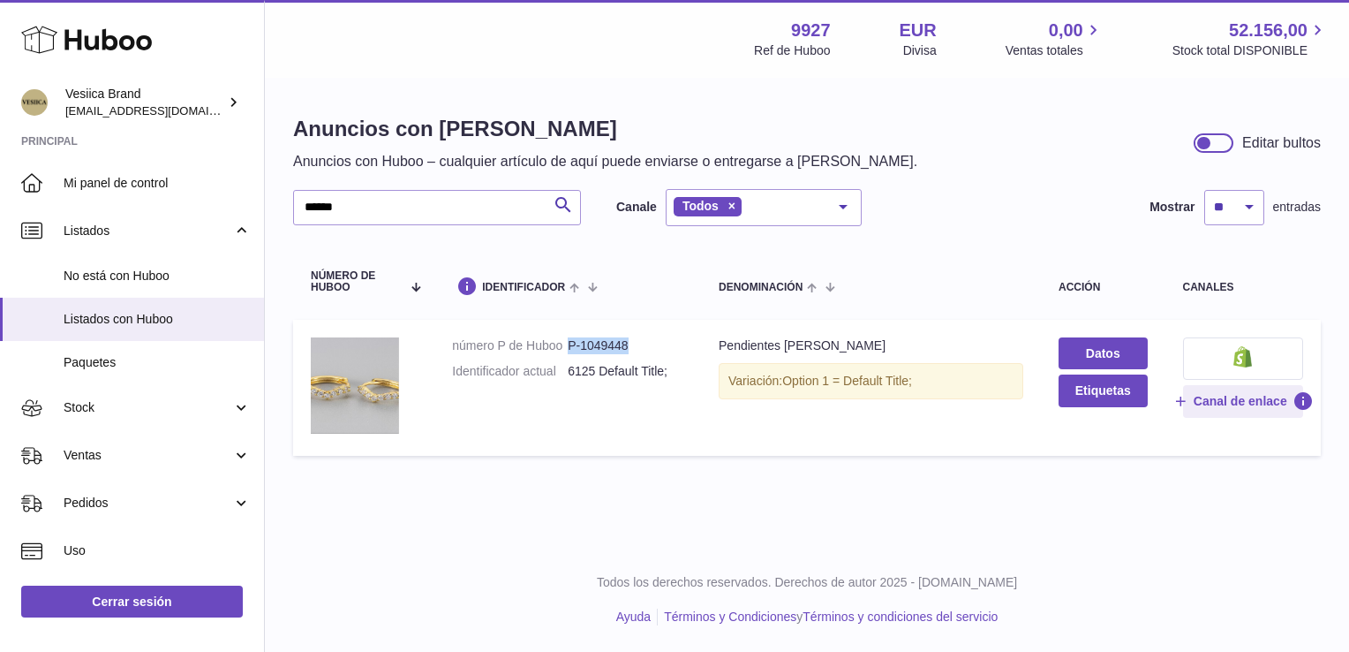
drag, startPoint x: 630, startPoint y: 343, endPoint x: 563, endPoint y: 345, distance: 67.2
click at [563, 345] on dl "número P de Huboo P-1049448 Identificador actual 6125 Default Title;" at bounding box center [567, 362] width 231 height 51
drag, startPoint x: 563, startPoint y: 345, endPoint x: 580, endPoint y: 342, distance: 18.0
copy dl "número P de Huboo P-1049448"
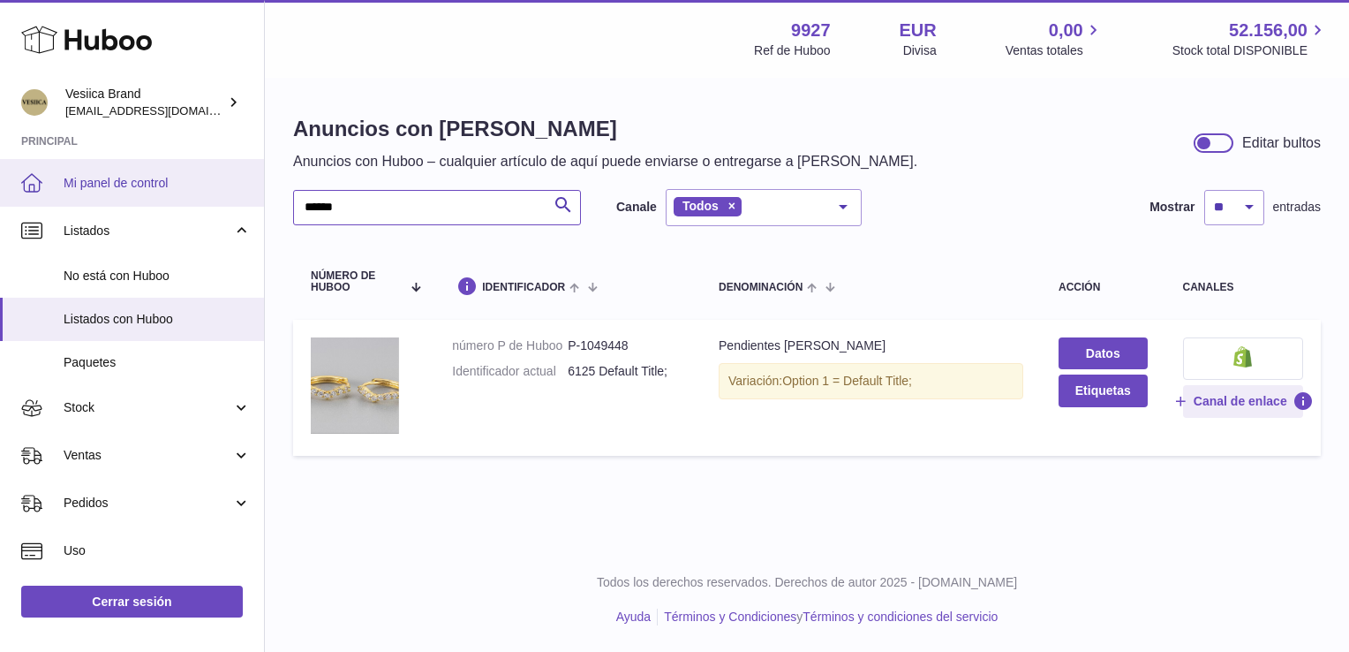
drag, startPoint x: 403, startPoint y: 206, endPoint x: 181, endPoint y: 199, distance: 221.8
click at [184, 200] on div "Huboo Vesiica Brand [EMAIL_ADDRESS][DOMAIN_NAME] Principal Mi panel de control …" at bounding box center [674, 326] width 1349 height 652
type input "*****"
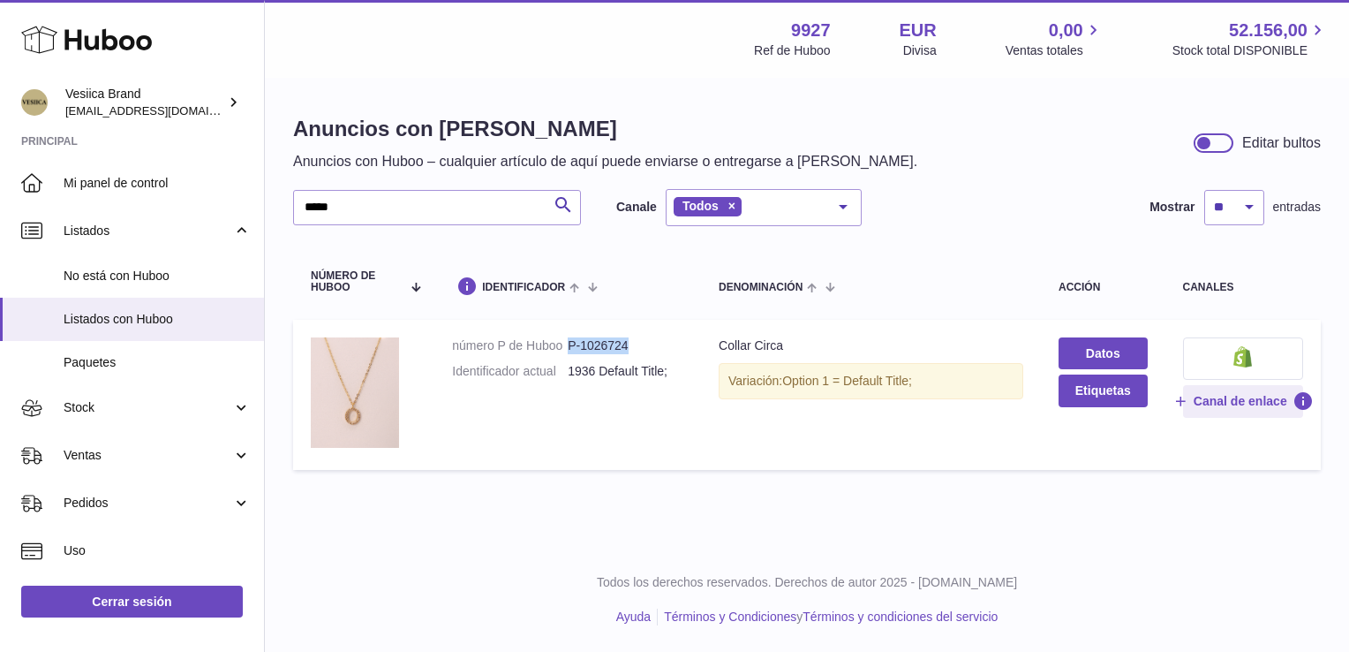
drag, startPoint x: 634, startPoint y: 336, endPoint x: 568, endPoint y: 343, distance: 66.5
click at [568, 343] on dd "P-1026724" at bounding box center [626, 345] width 116 height 17
copy dd "P-1026724"
